Goal: Communication & Community: Share content

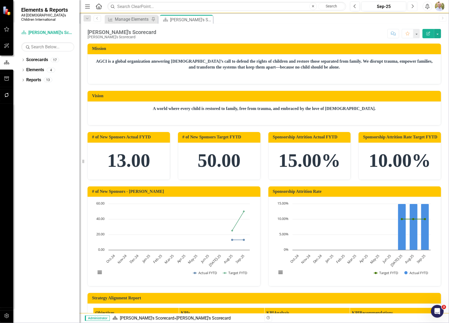
click at [415, 6] on button "Next" at bounding box center [413, 7] width 10 height 10
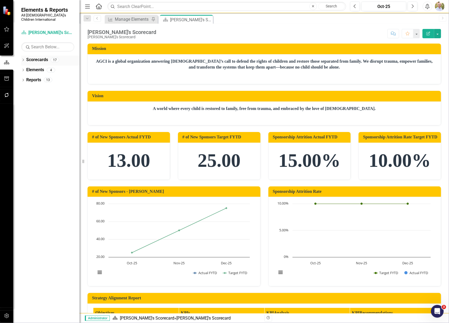
click at [23, 59] on icon "Dropdown" at bounding box center [23, 60] width 4 height 3
click at [25, 68] on icon "Dropdown" at bounding box center [26, 69] width 4 height 3
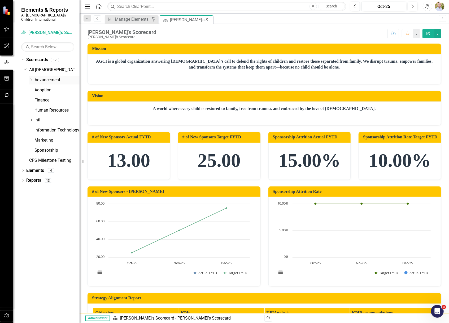
click at [32, 78] on icon "Dropdown" at bounding box center [31, 79] width 4 height 3
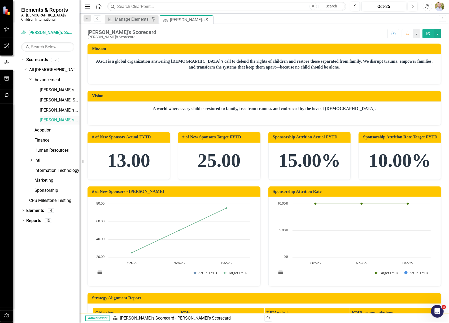
click at [42, 117] on link "[PERSON_NAME]'s Scorecard" at bounding box center [60, 120] width 40 height 6
click at [34, 208] on link "Elements" at bounding box center [35, 210] width 18 height 6
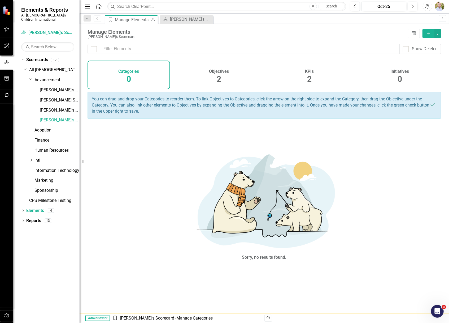
click at [313, 77] on div "KPIs 2" at bounding box center [309, 74] width 83 height 29
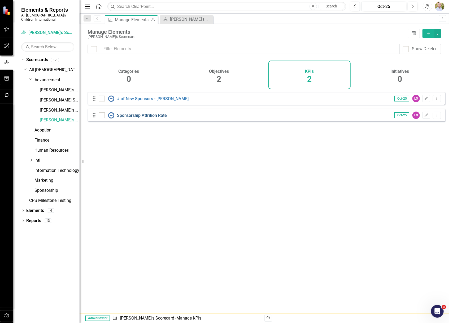
click at [129, 118] on link "Sponsorship Attrition Rate" at bounding box center [142, 115] width 50 height 5
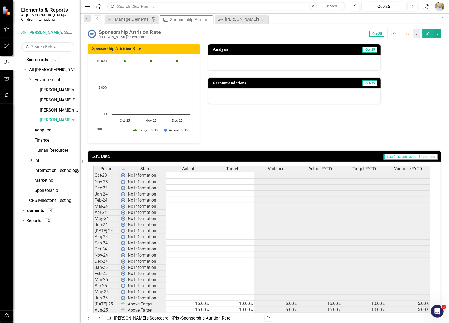
scroll to position [106, 0]
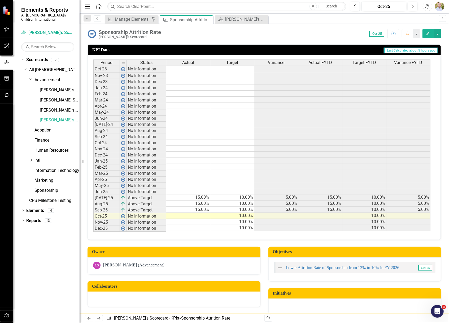
click at [201, 209] on td "15.00%" at bounding box center [188, 209] width 44 height 6
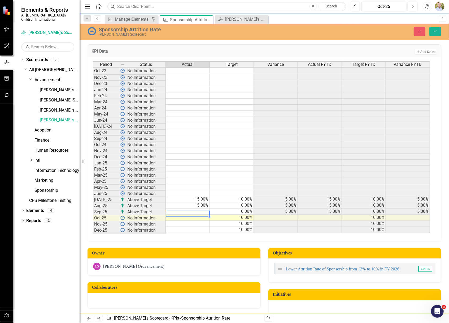
click at [201, 204] on td "15.00%" at bounding box center [188, 205] width 44 height 6
click at [202, 198] on td "15.00%" at bounding box center [188, 199] width 44 height 6
click at [434, 30] on icon "Save" at bounding box center [435, 31] width 5 height 4
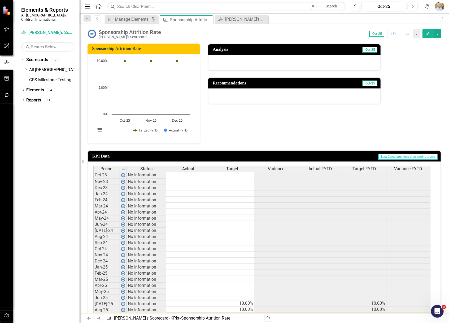
click at [21, 84] on div "Dropdown Scorecards 17 Dropdown All God's Children International Dropdown Advan…" at bounding box center [46, 188] width 66 height 267
click at [22, 89] on icon "Dropdown" at bounding box center [23, 90] width 4 height 3
click at [25, 109] on div "Dropdown" at bounding box center [26, 111] width 4 height 5
click at [47, 116] on div "# of New Sponsors - [PERSON_NAME]" at bounding box center [57, 118] width 45 height 5
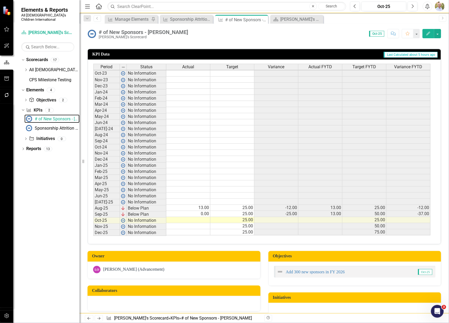
scroll to position [106, 0]
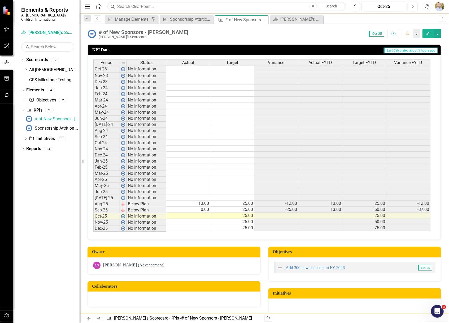
click at [199, 212] on td "0.00" at bounding box center [188, 209] width 44 height 6
click at [27, 68] on icon "Dropdown" at bounding box center [26, 69] width 4 height 3
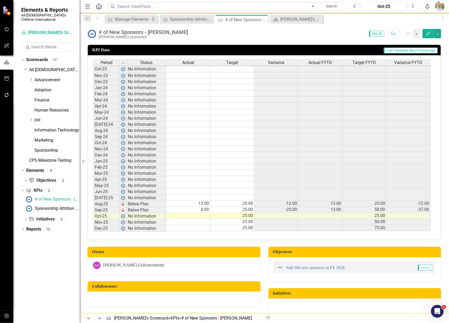
click at [193, 217] on td at bounding box center [188, 216] width 44 height 6
type textarea "0"
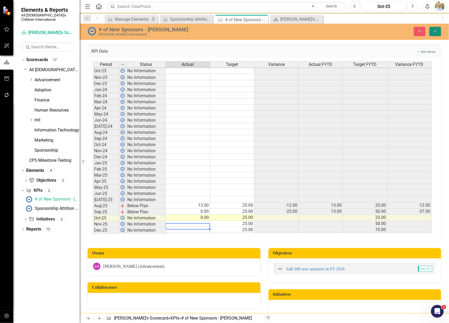
click at [439, 32] on button "Save" at bounding box center [436, 31] width 12 height 9
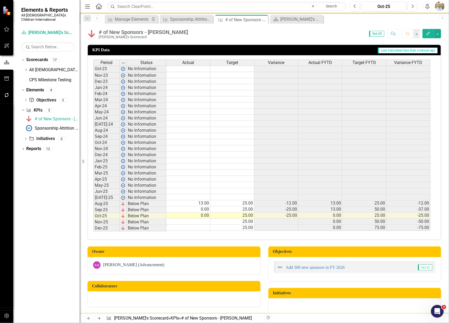
scroll to position [35, 0]
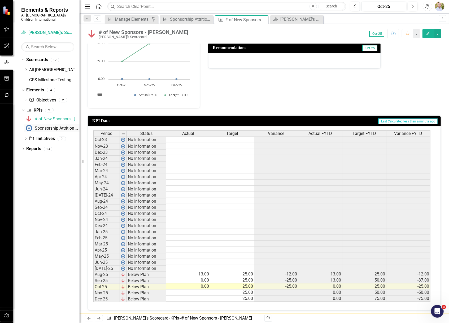
click at [48, 124] on link "Sponsorship Attrition Rate" at bounding box center [51, 128] width 55 height 8
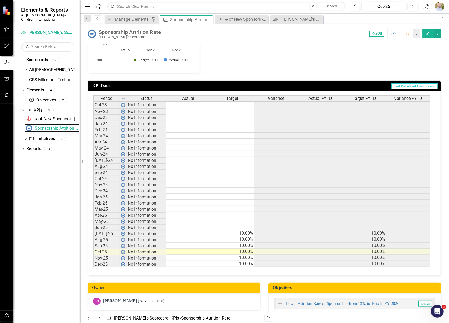
scroll to position [71, 0]
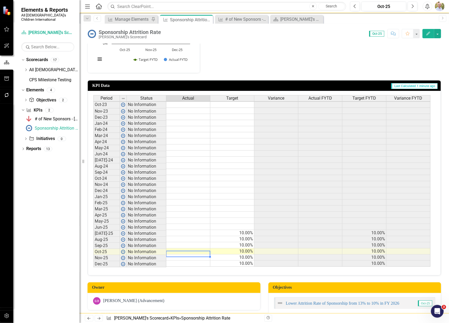
click at [196, 251] on td at bounding box center [188, 251] width 44 height 6
click at [139, 18] on div "Manage Elements" at bounding box center [132, 19] width 35 height 7
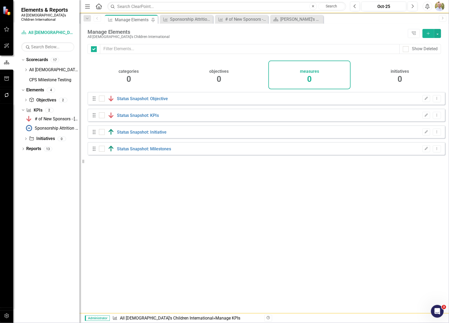
checkbox input "false"
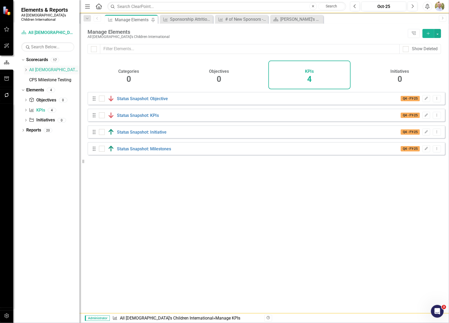
click at [24, 68] on icon "Dropdown" at bounding box center [26, 69] width 4 height 3
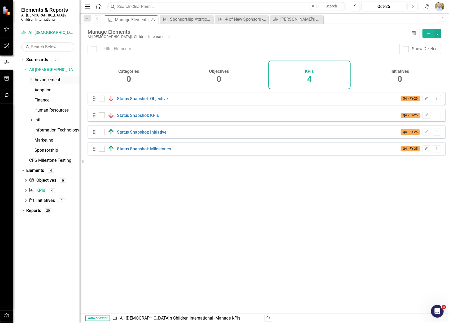
click at [33, 78] on icon "Dropdown" at bounding box center [31, 79] width 4 height 3
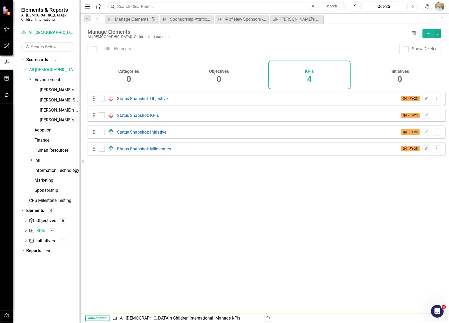
click at [49, 117] on link "[PERSON_NAME]'s Scorecard" at bounding box center [60, 120] width 40 height 6
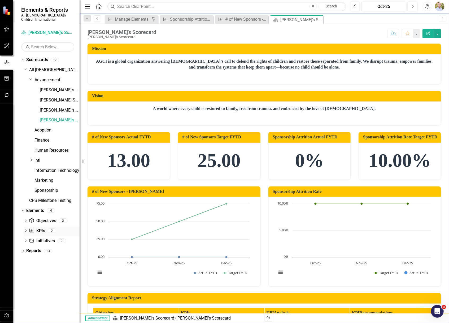
click at [38, 228] on link "KPI KPIs" at bounding box center [37, 231] width 16 height 6
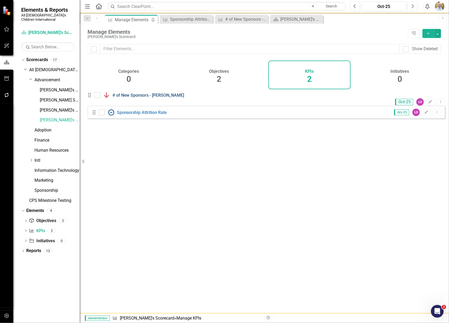
click at [142, 98] on link "# of New Sponsors - [PERSON_NAME]" at bounding box center [148, 95] width 72 height 5
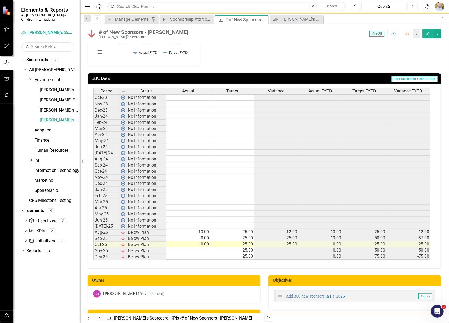
scroll to position [106, 0]
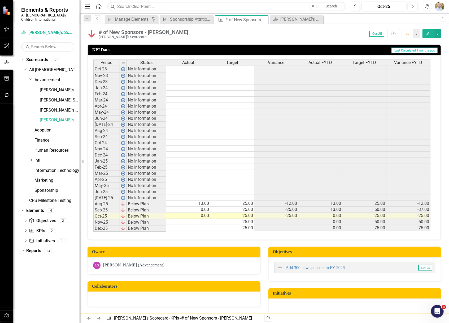
click at [428, 30] on button "Edit" at bounding box center [429, 33] width 12 height 9
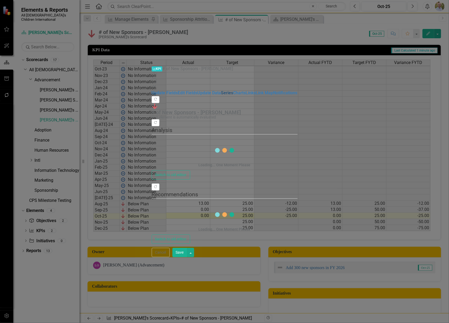
click at [221, 90] on link "Series" at bounding box center [227, 92] width 12 height 5
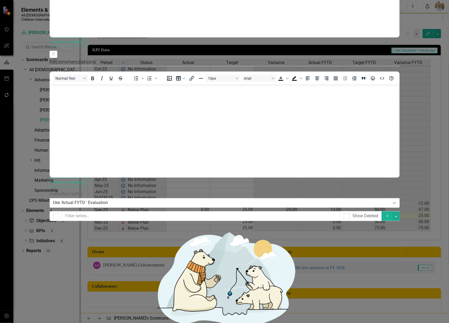
scroll to position [0, 0]
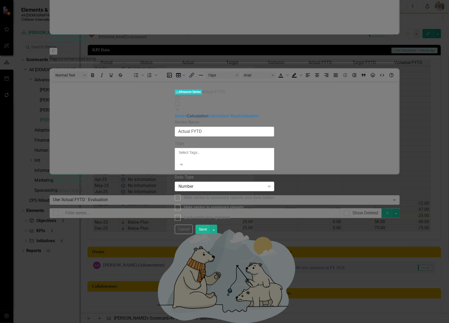
click at [187, 113] on link "Calculation" at bounding box center [197, 115] width 21 height 5
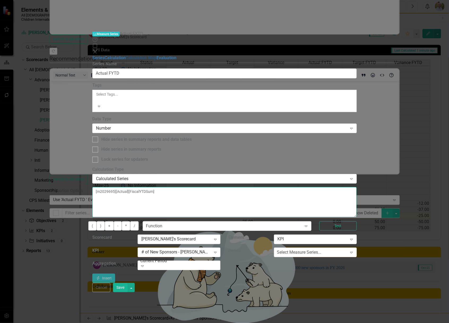
drag, startPoint x: 307, startPoint y: 49, endPoint x: 130, endPoint y: 39, distance: 177.0
click at [130, 55] on div "Series Calculation Calculation Map Evaluation From this page, you can edit the …" at bounding box center [224, 169] width 264 height 228
click at [98, 50] on icon "Close" at bounding box center [94, 52] width 5 height 4
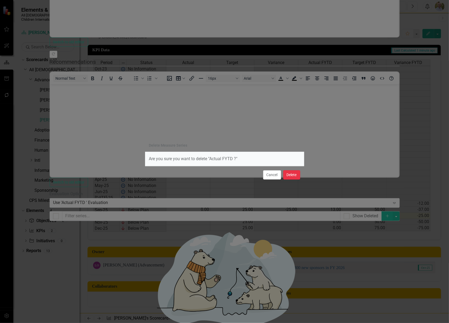
click at [291, 176] on button "Delete" at bounding box center [291, 174] width 17 height 9
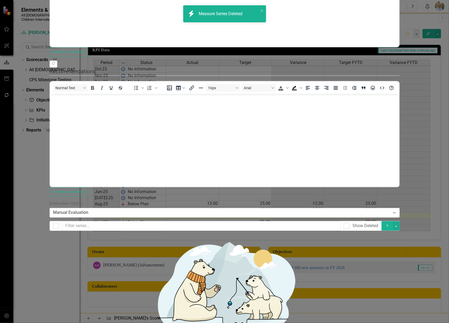
click at [390, 223] on icon "Add" at bounding box center [387, 225] width 5 height 4
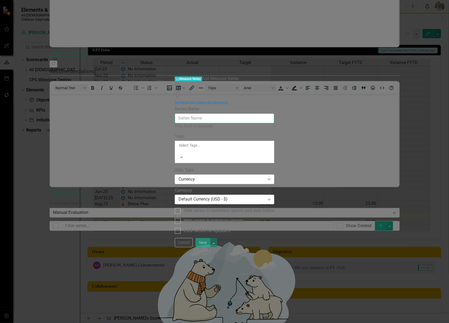
click at [220, 113] on input "Series Name" at bounding box center [224, 118] width 99 height 10
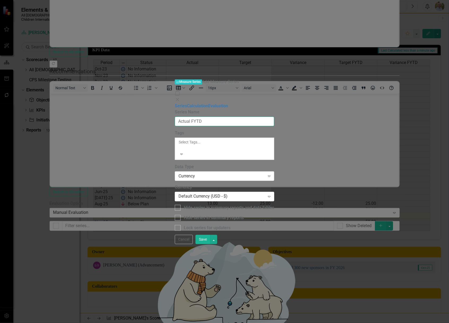
type input "Actual FYTD"
click at [199, 173] on div "Currency" at bounding box center [222, 176] width 86 height 6
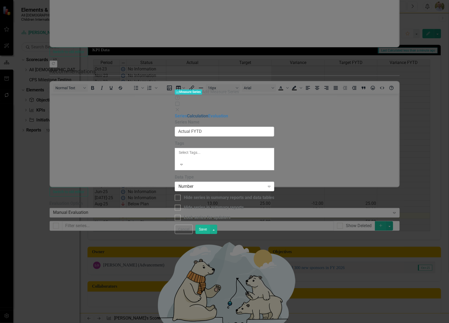
click at [187, 113] on link "Calculation" at bounding box center [197, 115] width 21 height 5
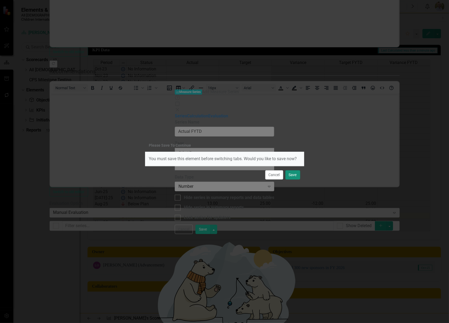
click at [290, 175] on button "Save" at bounding box center [292, 174] width 15 height 9
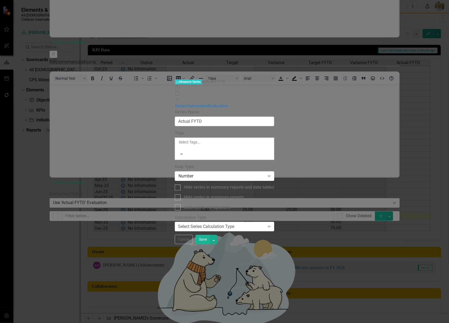
click at [234, 223] on div "Select Series Calculation Type" at bounding box center [206, 226] width 56 height 6
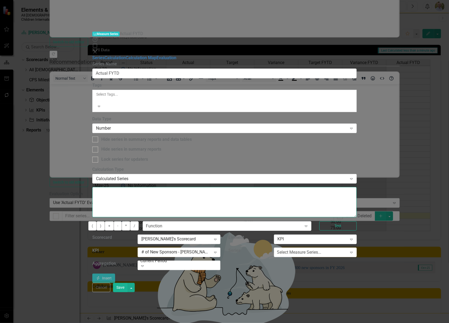
click at [231, 187] on textarea at bounding box center [224, 202] width 264 height 30
click at [322, 249] on div "Select Measure Series..." at bounding box center [299, 252] width 44 height 6
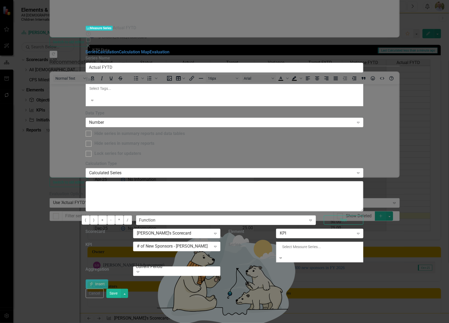
click at [386, 322] on div "Actual" at bounding box center [224, 326] width 449 height 6
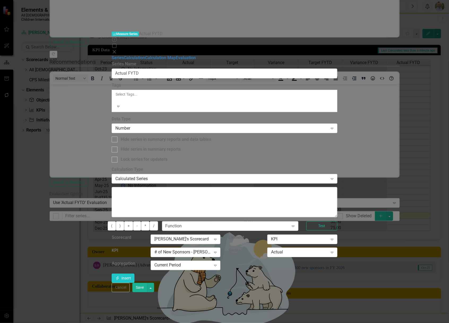
click at [220, 260] on div "Current Period Expand" at bounding box center [186, 265] width 70 height 10
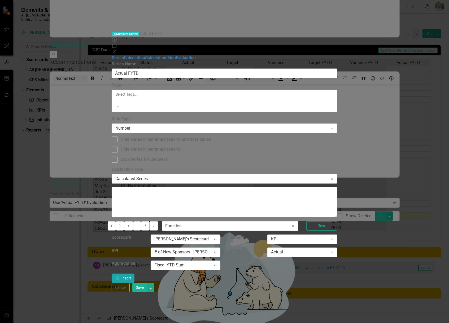
click at [135, 273] on button "Insert Insert" at bounding box center [123, 277] width 23 height 9
click at [147, 292] on button "Save" at bounding box center [139, 287] width 15 height 9
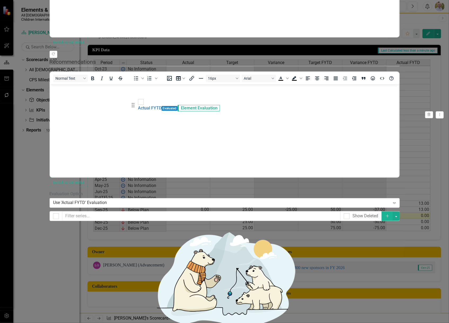
drag, startPoint x: 138, startPoint y: 141, endPoint x: 138, endPoint y: 103, distance: 37.9
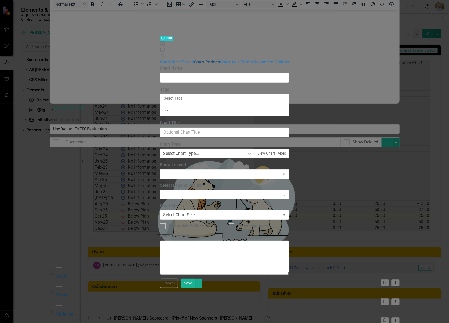
type input "# of New Sponsors - [PERSON_NAME]"
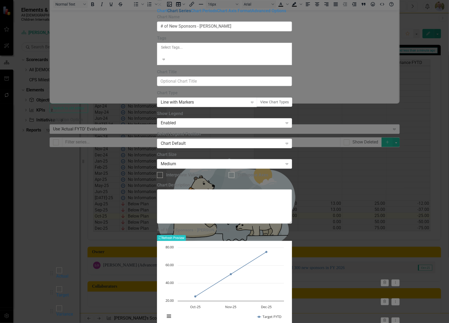
click at [167, 13] on link "Chart Series" at bounding box center [179, 10] width 24 height 5
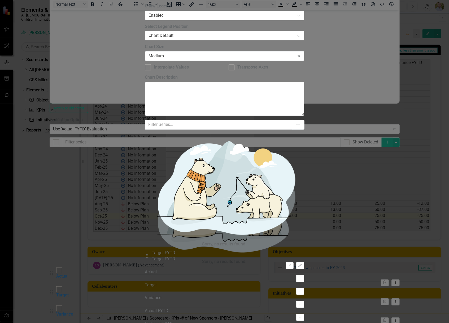
click at [296, 314] on button "Activate" at bounding box center [300, 317] width 8 height 7
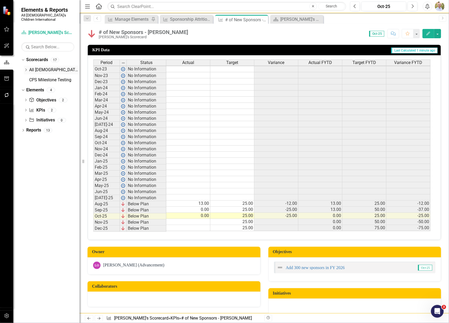
click at [24, 68] on icon "Dropdown" at bounding box center [26, 69] width 4 height 3
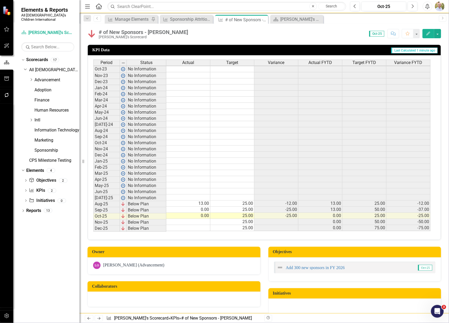
click at [28, 77] on div "Dropdown Advancement" at bounding box center [52, 81] width 56 height 10
click at [30, 78] on icon "Dropdown" at bounding box center [31, 79] width 4 height 3
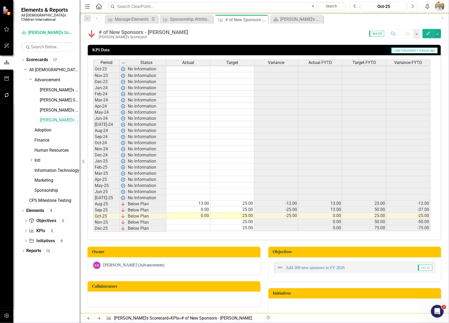
click at [48, 117] on link "[PERSON_NAME]'s Scorecard" at bounding box center [60, 120] width 40 height 6
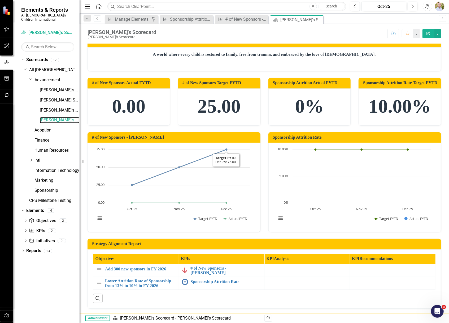
scroll to position [57, 0]
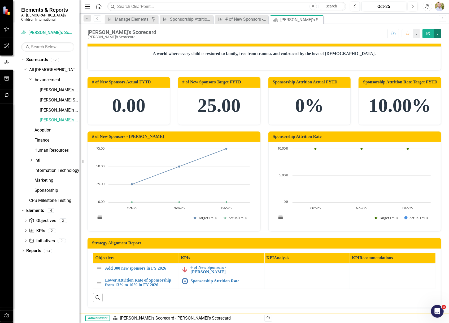
click at [437, 33] on button "button" at bounding box center [437, 33] width 7 height 9
click at [417, 84] on link "Email Email Page" at bounding box center [419, 85] width 43 height 10
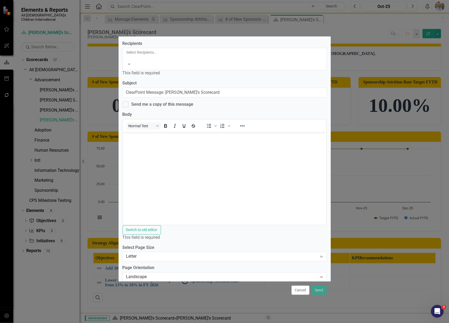
scroll to position [0, 0]
click at [209, 55] on div at bounding box center [224, 57] width 197 height 5
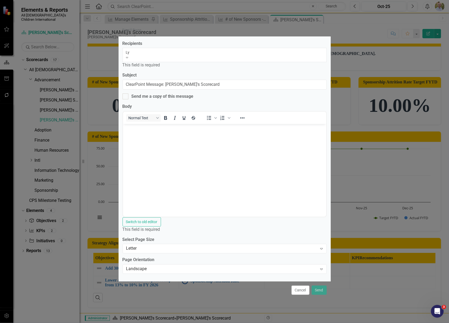
type input "Lyl"
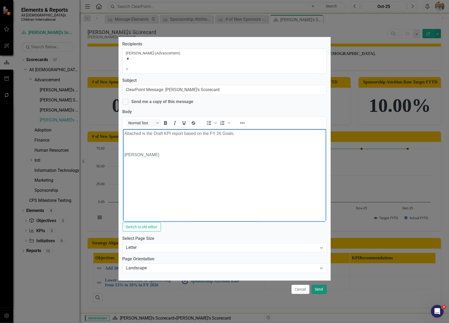
click at [320, 289] on button "Send" at bounding box center [319, 288] width 15 height 9
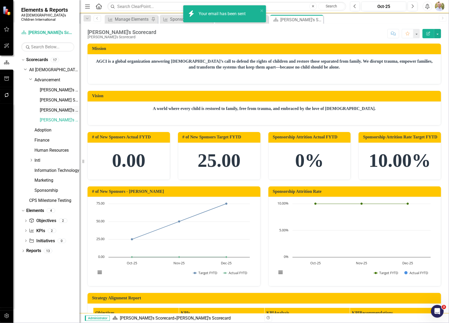
click at [53, 107] on link "[PERSON_NAME]'s Scorecard" at bounding box center [60, 110] width 40 height 6
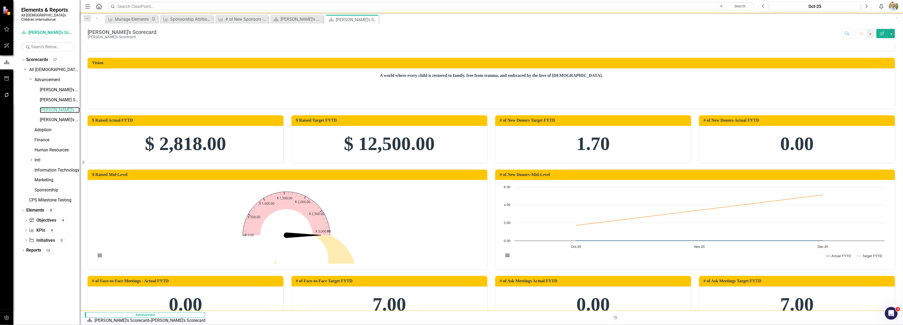
scroll to position [70, 0]
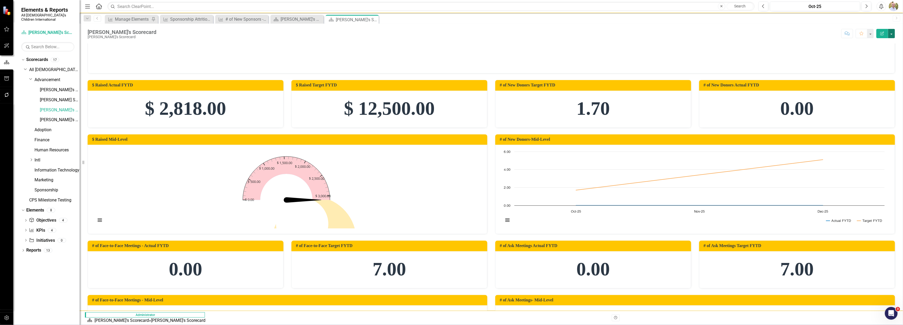
click at [449, 34] on button "button" at bounding box center [891, 33] width 7 height 9
click at [449, 84] on link "Email Email Page" at bounding box center [873, 85] width 43 height 10
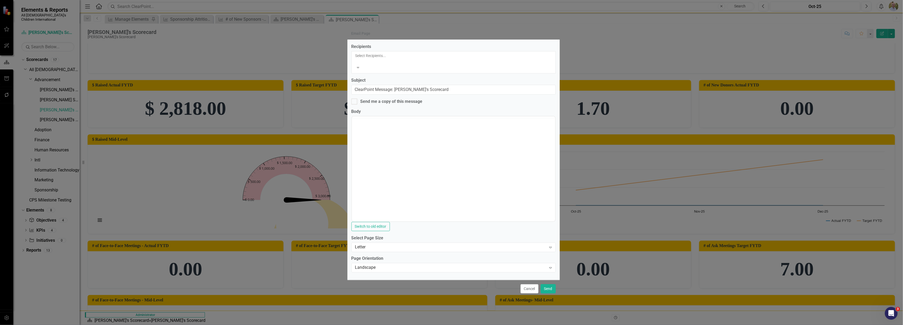
scroll to position [0, 0]
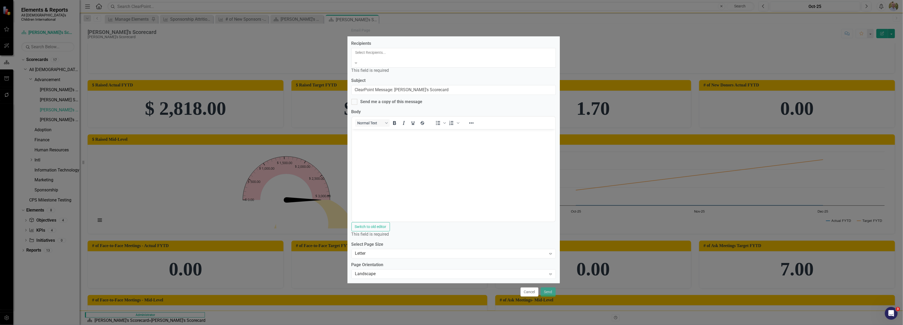
click at [362, 55] on div at bounding box center [453, 57] width 197 height 5
type input "L"
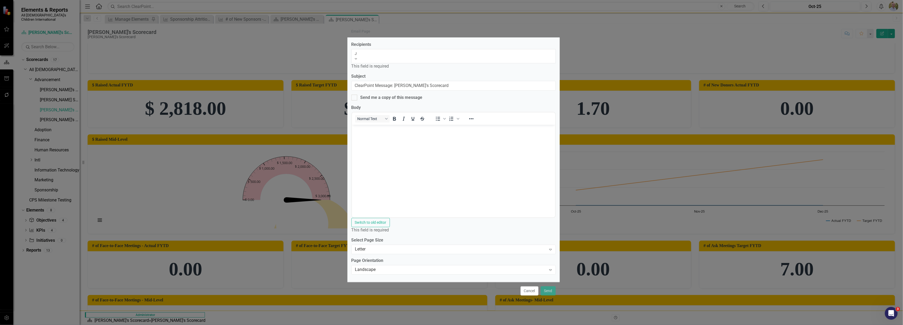
type input "Je"
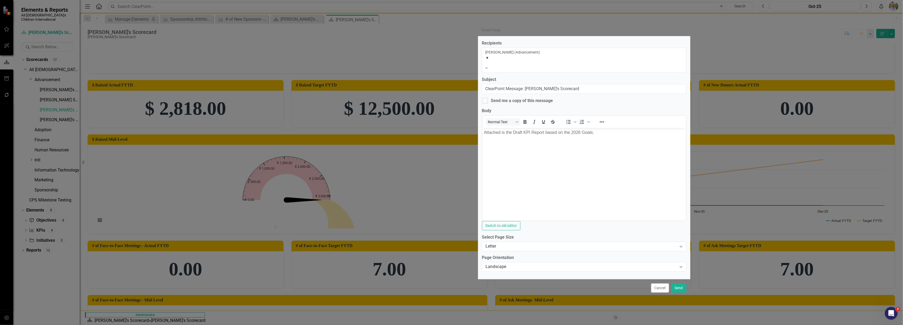
drag, startPoint x: 396, startPoint y: 35, endPoint x: 526, endPoint y: 33, distance: 130.6
click at [449, 33] on div "Email Page" at bounding box center [584, 30] width 212 height 12
click at [449, 135] on p "Attached is the Draft KPI Report based on the 2026 Goals." at bounding box center [583, 132] width 201 height 6
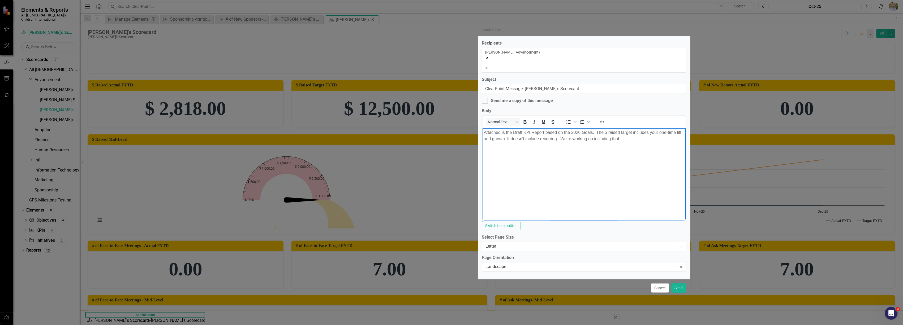
click at [449, 137] on p "Attached is the Draft KPI Report based on the 2026 Goals. The $ raised target i…" at bounding box center [583, 135] width 201 height 13
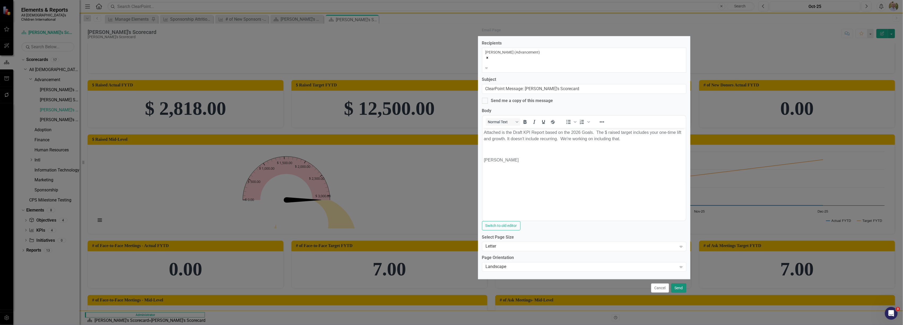
click at [449, 289] on button "Send" at bounding box center [678, 288] width 15 height 9
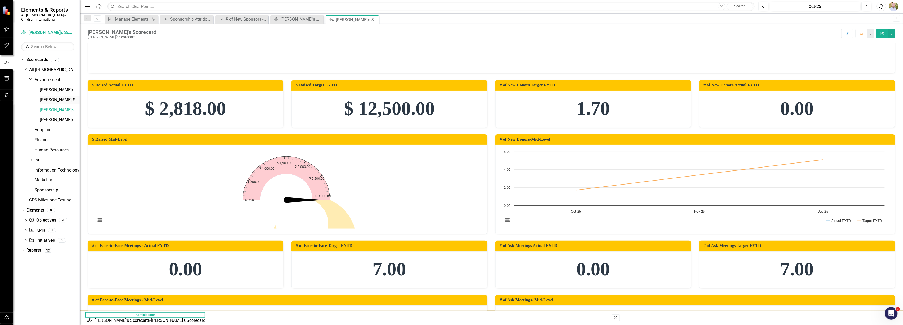
click at [52, 97] on link "[PERSON_NAME] Scorecard" at bounding box center [60, 100] width 40 height 6
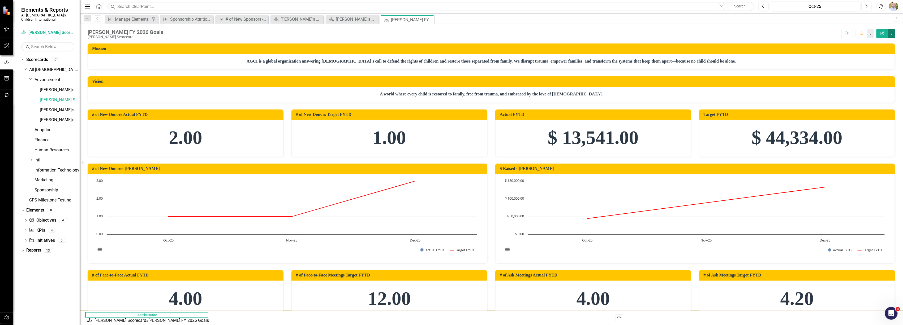
click at [449, 30] on button "button" at bounding box center [891, 33] width 7 height 9
click at [449, 83] on link "Email Email Page" at bounding box center [873, 85] width 43 height 10
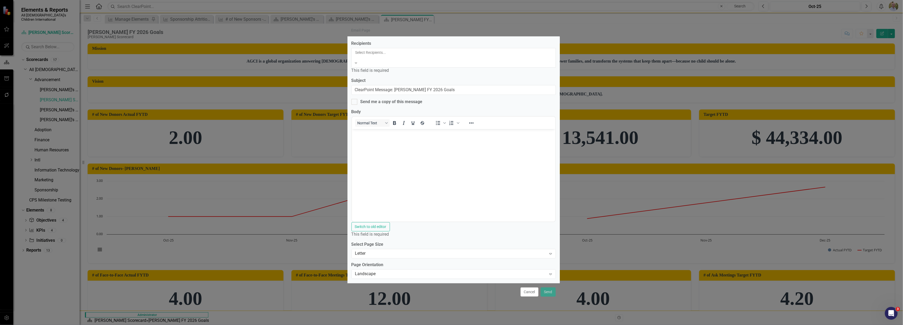
click at [436, 56] on div at bounding box center [453, 57] width 197 height 5
drag, startPoint x: 386, startPoint y: 158, endPoint x: 393, endPoint y: 156, distance: 7.3
click at [387, 158] on body "Rich Text Area. Press ALT-0 for help." at bounding box center [453, 168] width 203 height 80
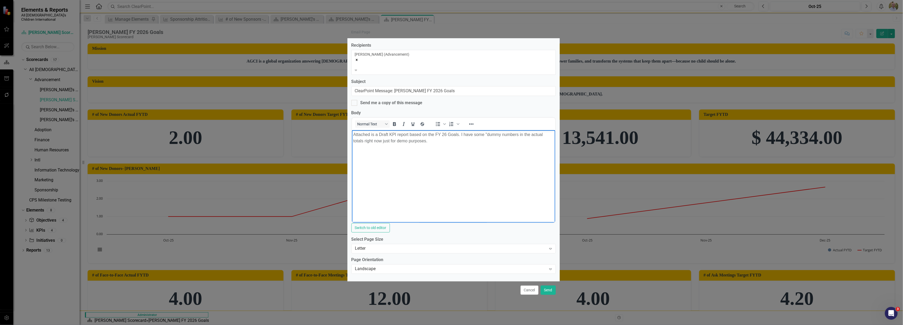
click at [449, 134] on p "Attached is a Draft KPI report based on the FY 26 Goals. I have some "dummy num…" at bounding box center [453, 138] width 201 height 13
click at [449, 141] on p "Attached is a Draft KPI report based on the FY 26 Goals. I have some "dummy" nu…" at bounding box center [453, 138] width 201 height 13
click at [449, 289] on button "Send" at bounding box center [547, 290] width 15 height 9
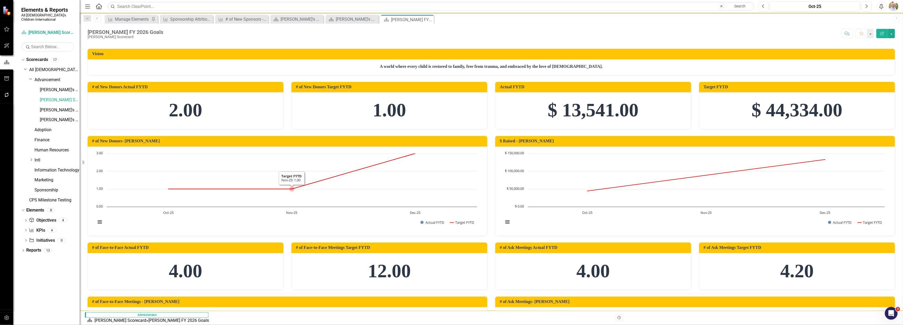
scroll to position [0, 0]
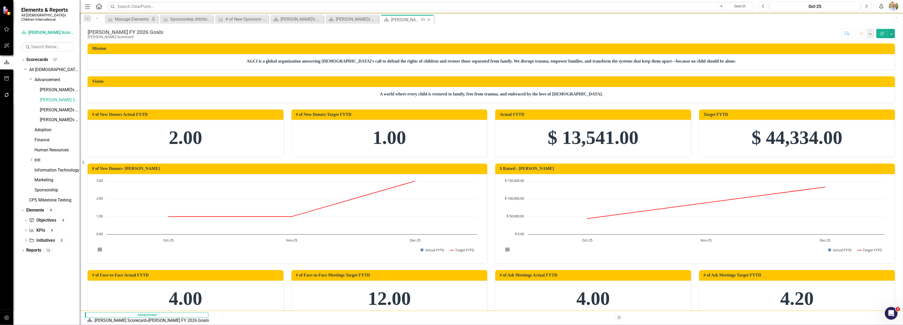
click at [430, 21] on icon "Close" at bounding box center [428, 20] width 5 height 4
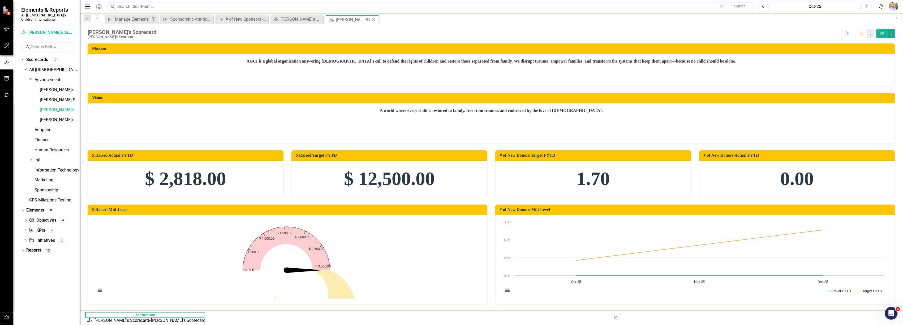
click at [376, 20] on icon "Close" at bounding box center [373, 20] width 5 height 4
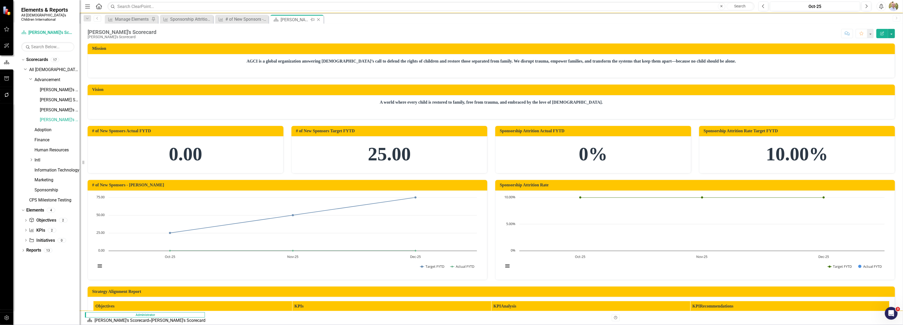
click at [320, 20] on icon "Close" at bounding box center [318, 20] width 5 height 4
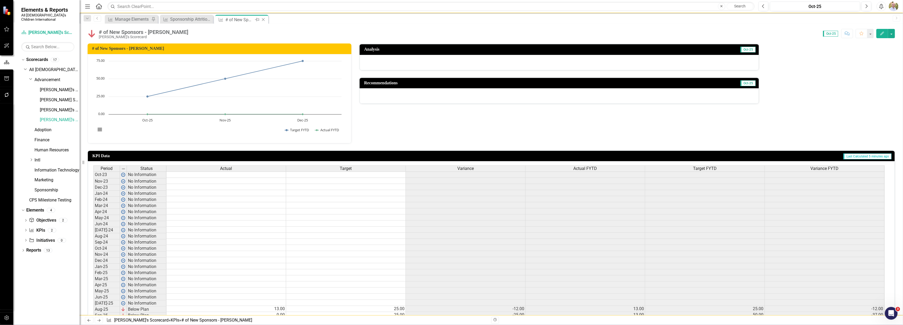
click at [264, 19] on icon "Close" at bounding box center [263, 20] width 5 height 4
click at [207, 16] on div "Close" at bounding box center [208, 19] width 7 height 7
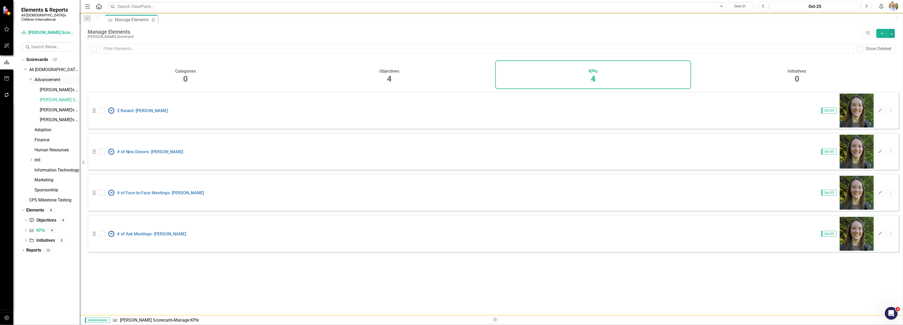
click at [45, 79] on div "Dropdown Advancement" at bounding box center [54, 80] width 50 height 9
